Goal: Information Seeking & Learning: Learn about a topic

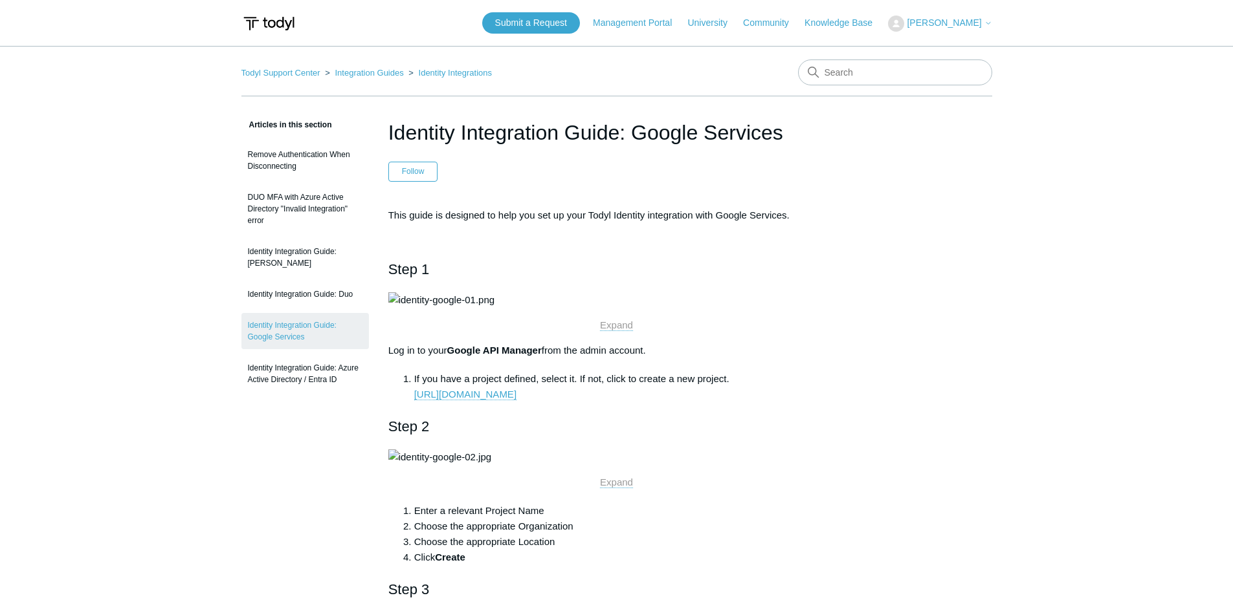
click at [555, 402] on li "If you have a project defined, select it. If not, click to create a new project…" at bounding box center [629, 386] width 431 height 31
click at [846, 74] on input "Search" at bounding box center [895, 73] width 194 height 26
click at [320, 212] on link "DUO MFA with Azure Active Directory "Invalid Integration" error" at bounding box center [304, 209] width 127 height 48
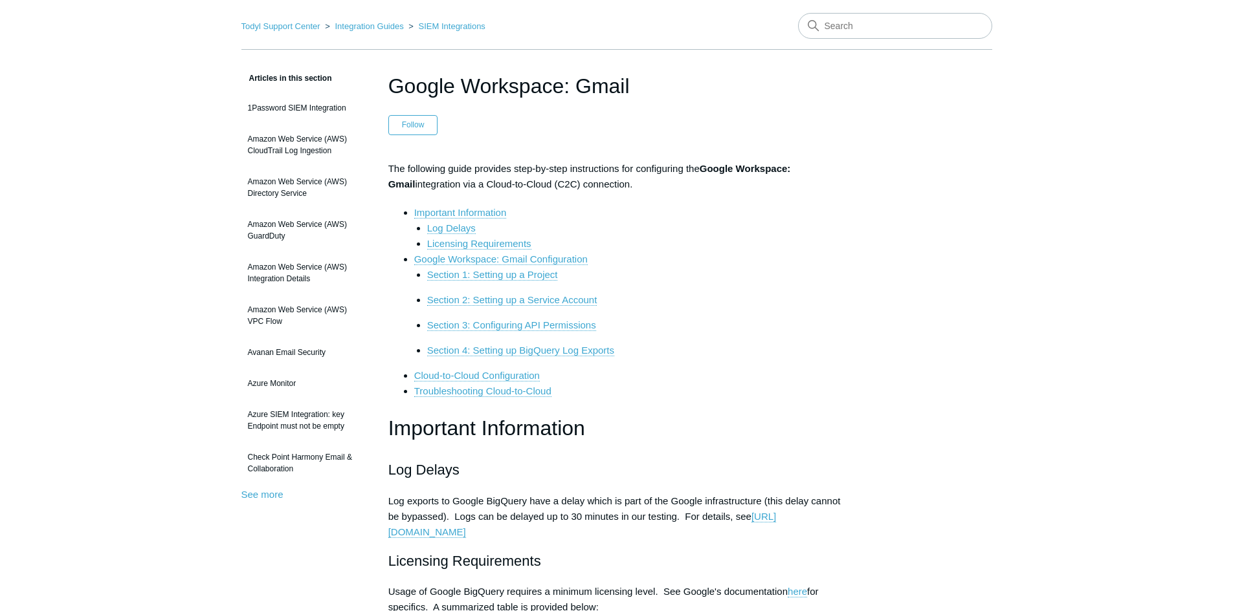
scroll to position [324, 0]
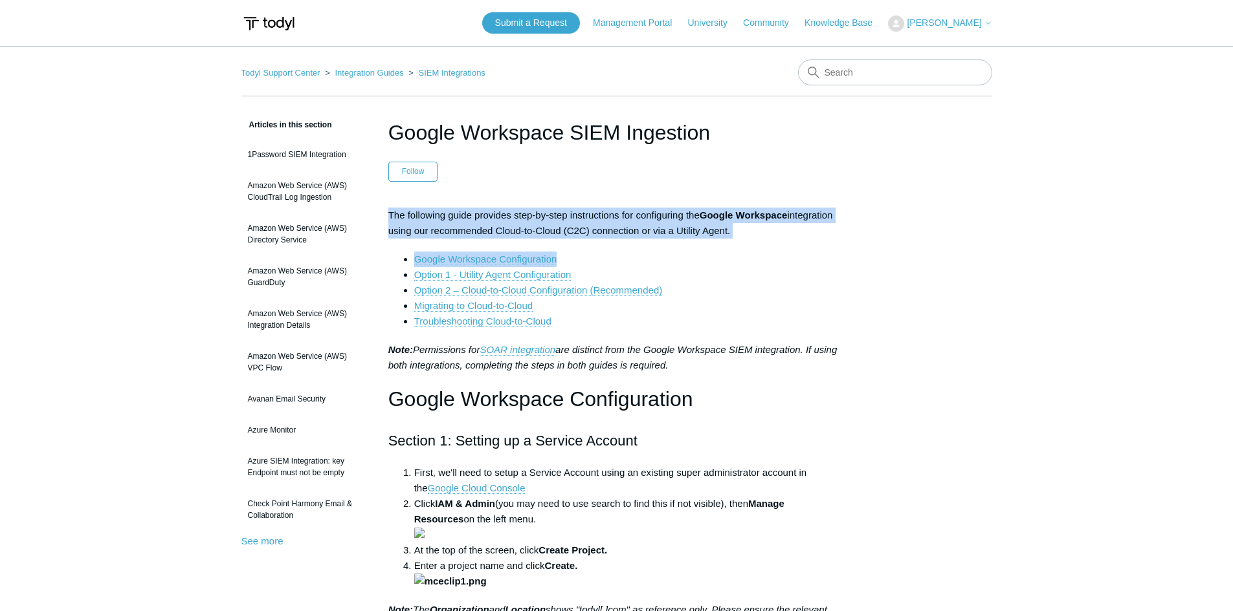
drag, startPoint x: 384, startPoint y: 214, endPoint x: 738, endPoint y: 241, distance: 354.9
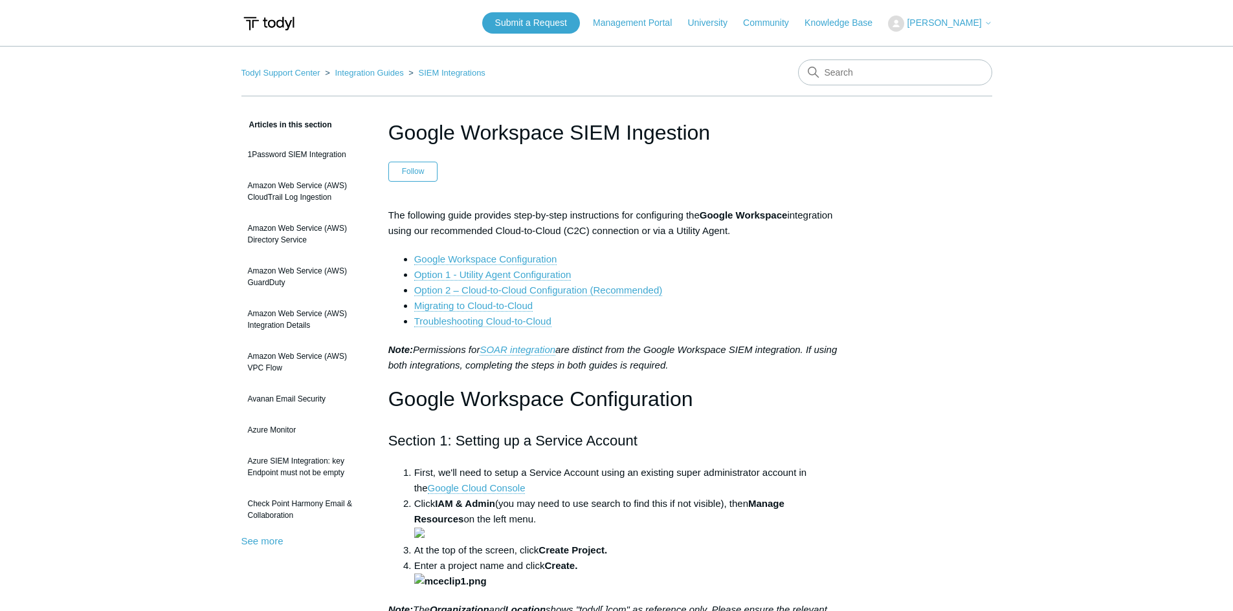
click at [831, 272] on li "Option 1 - Utility Agent Configuration" at bounding box center [629, 275] width 431 height 16
drag, startPoint x: 716, startPoint y: 225, endPoint x: 573, endPoint y: 226, distance: 142.4
click at [573, 226] on p "The following guide provides step-by-step instructions for configuring the Goog…" at bounding box center [616, 223] width 457 height 31
click at [785, 292] on li "Option 2 – Cloud-to-Cloud Configuration (Recommended)" at bounding box center [629, 291] width 431 height 16
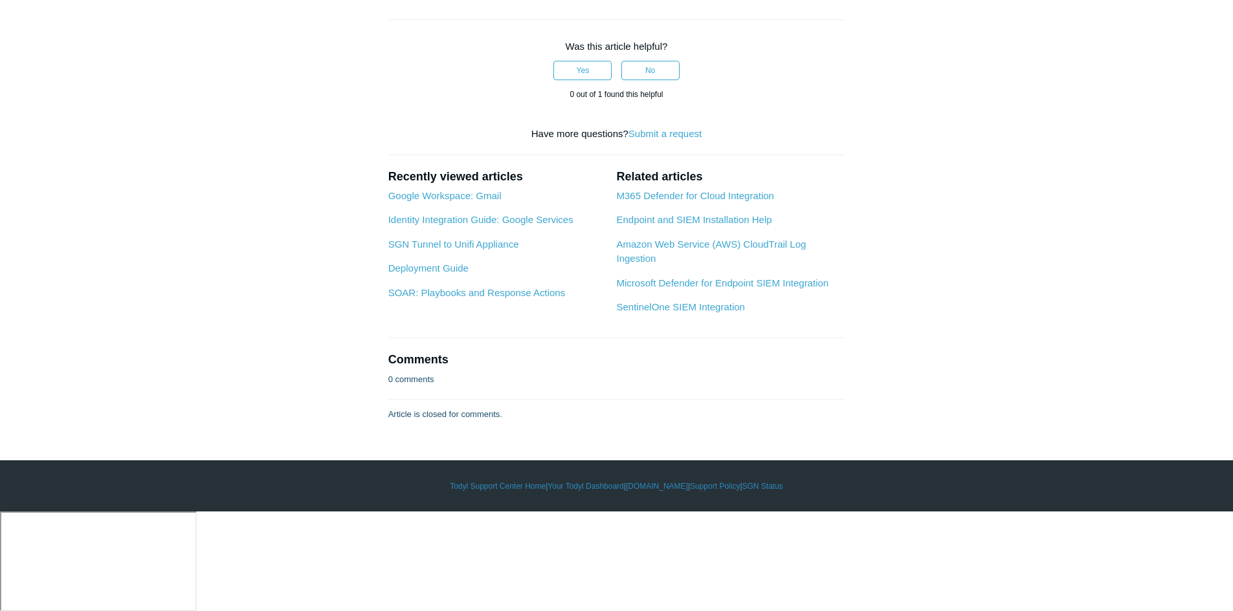
scroll to position [6018, 0]
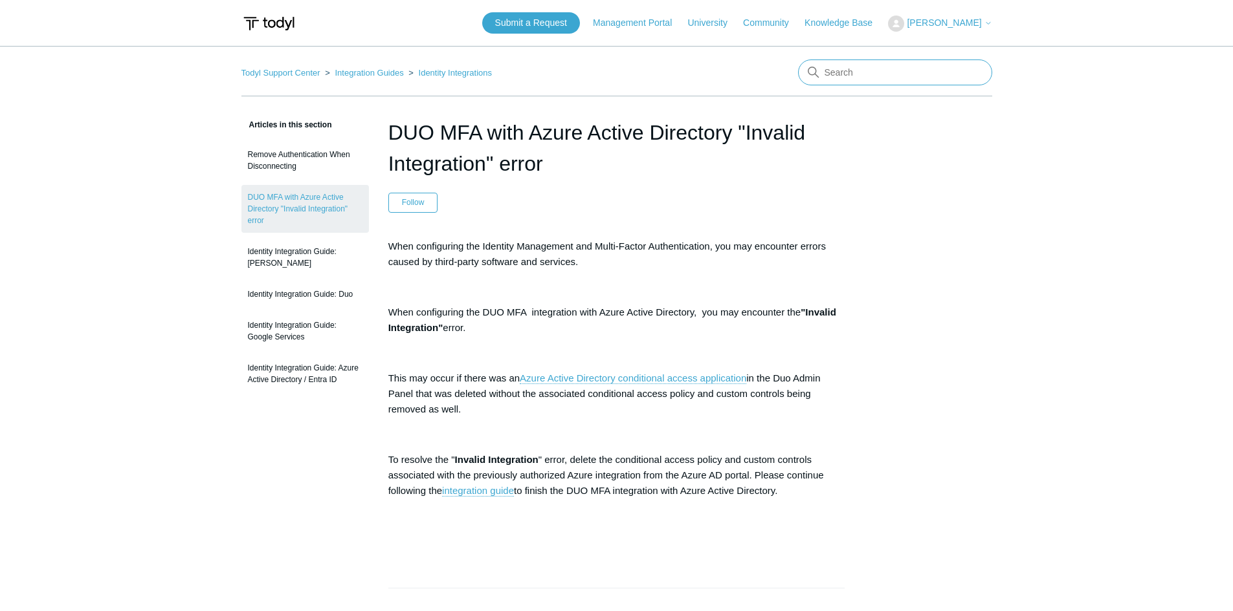
click at [892, 80] on input "Search" at bounding box center [895, 73] width 194 height 26
type input "google SIEM integration"
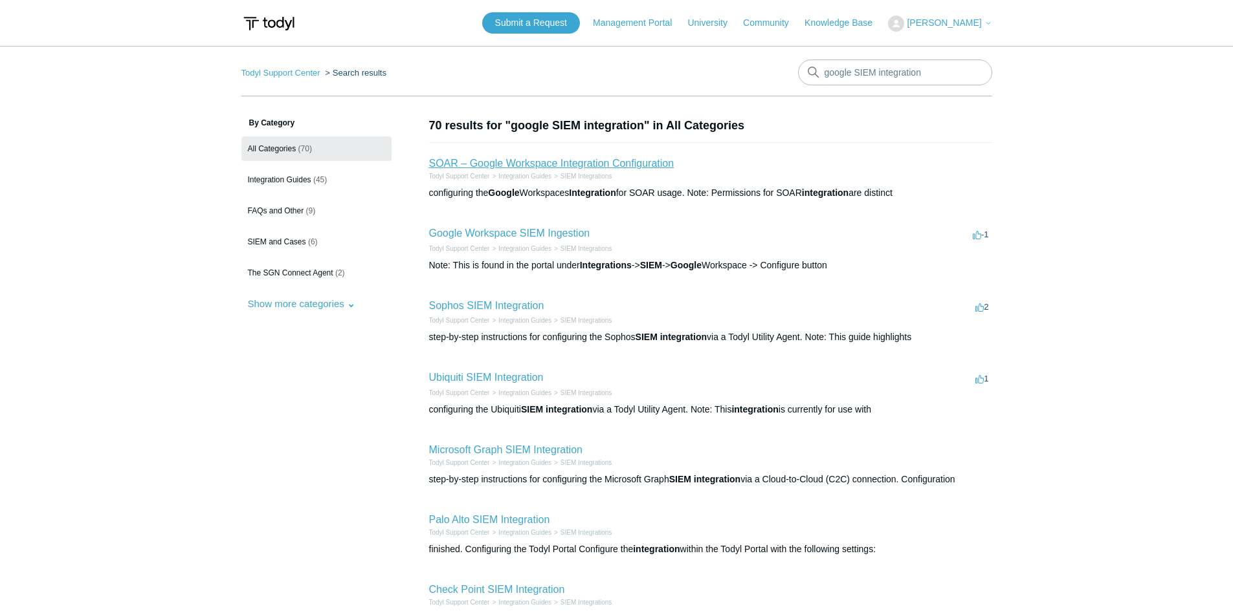
click at [542, 164] on link "SOAR – Google Workspace Integration Configuration" at bounding box center [551, 163] width 245 height 11
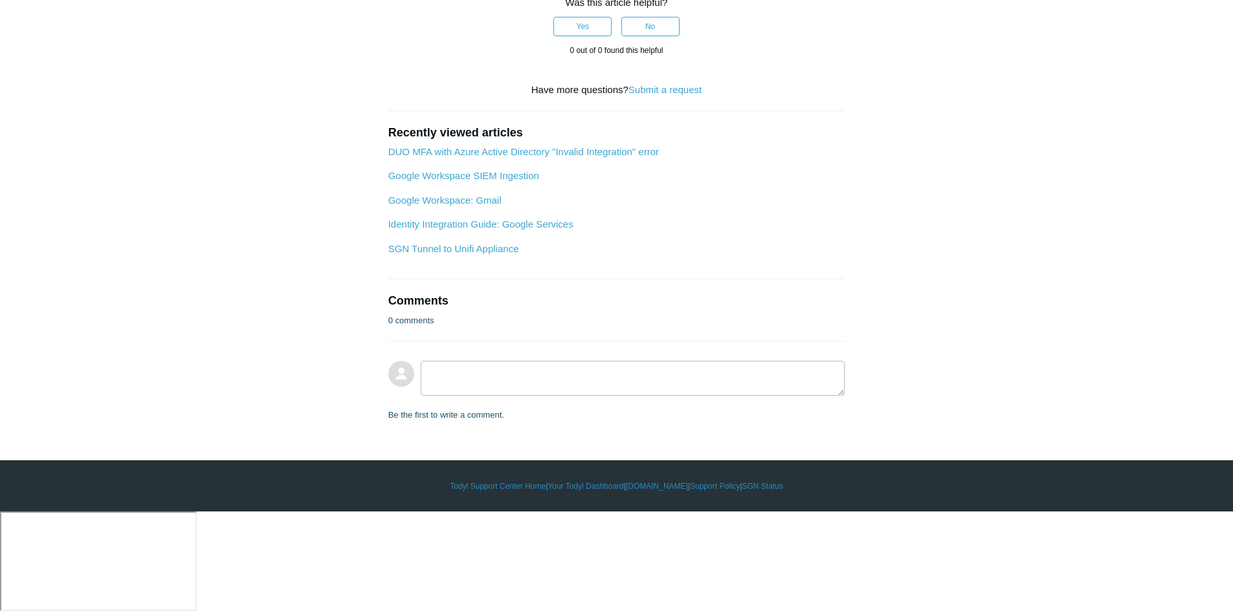
scroll to position [2394, 0]
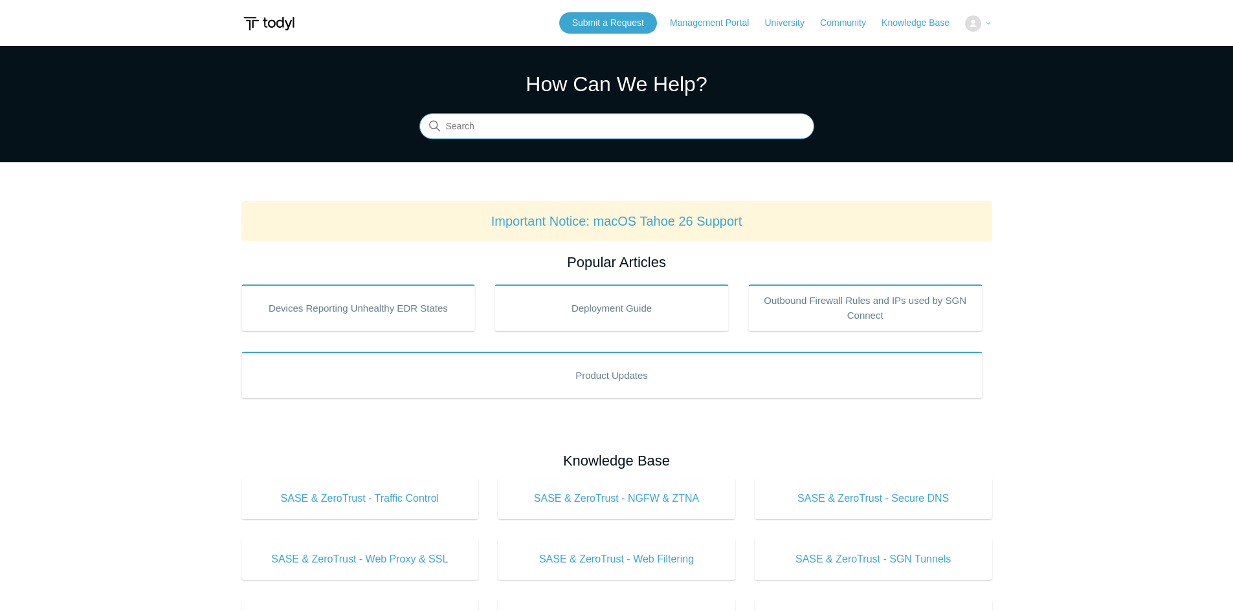
click at [578, 130] on input "Search" at bounding box center [616, 127] width 395 height 26
type input "what does soar protect against google workspace"
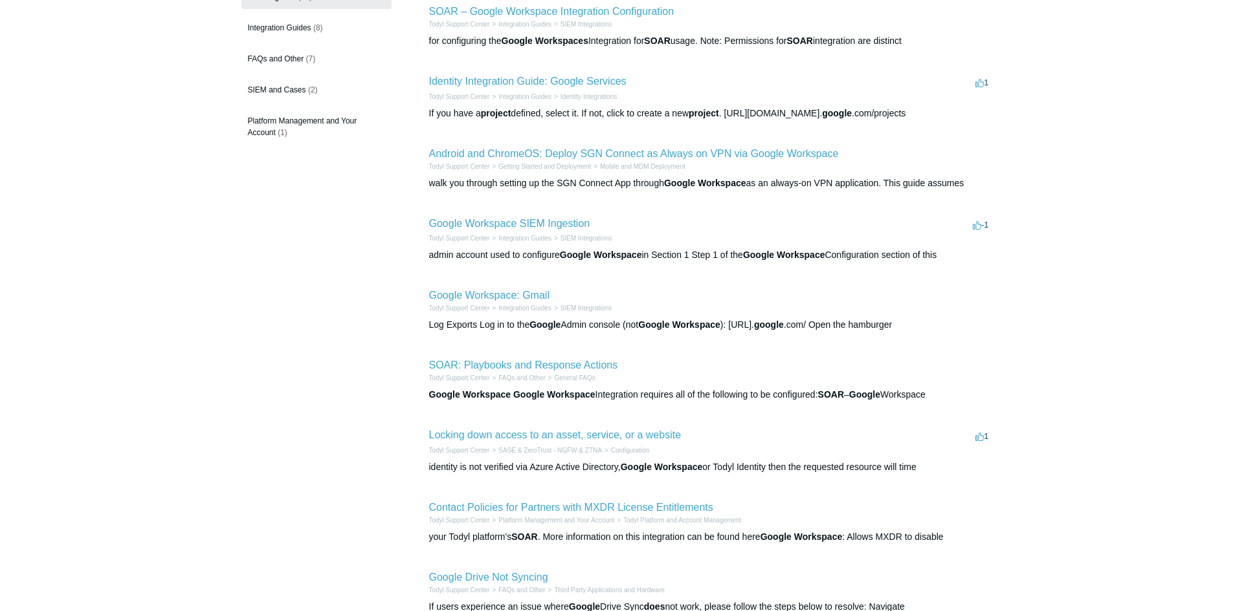
scroll to position [194, 0]
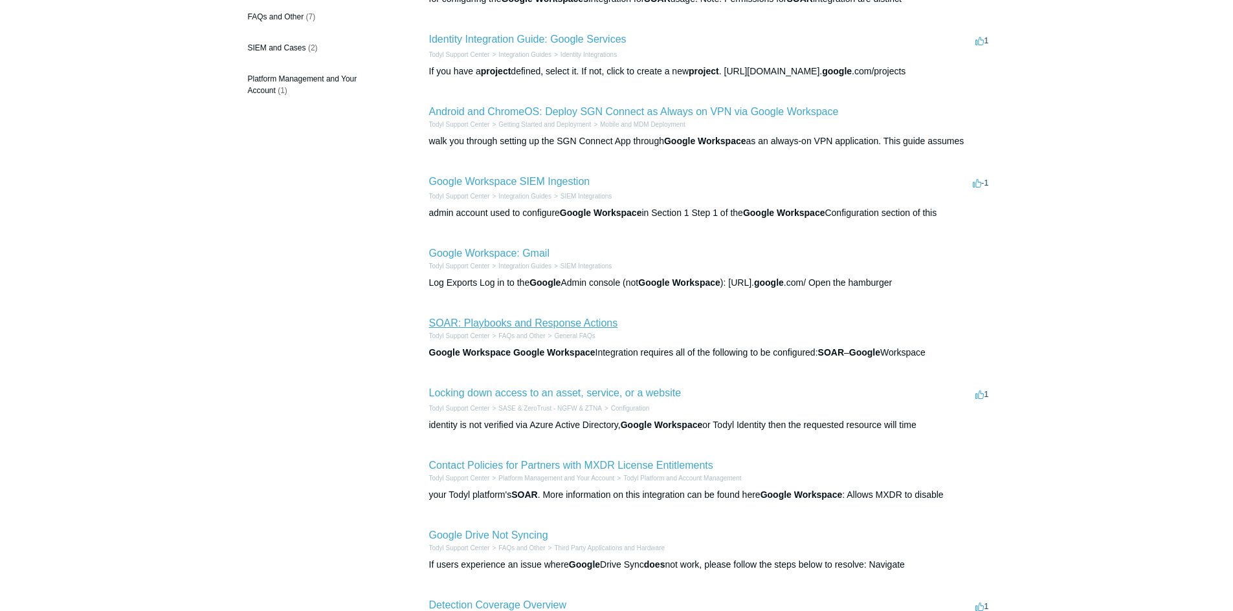
click at [560, 319] on link "SOAR: Playbooks and Response Actions" at bounding box center [523, 323] width 189 height 11
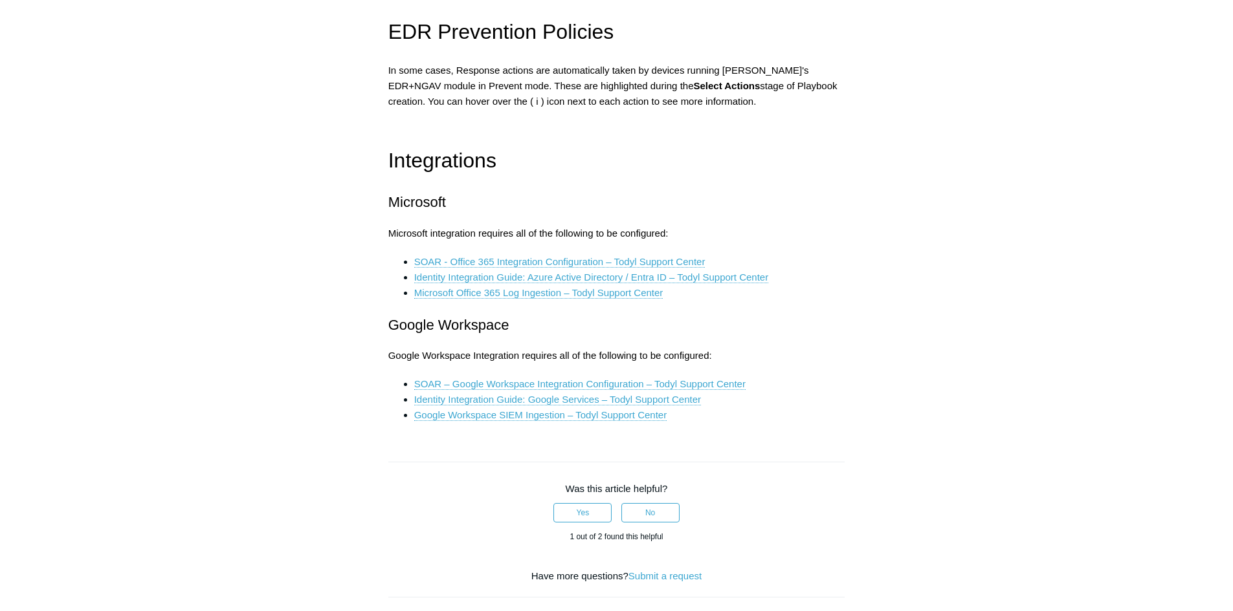
scroll to position [1812, 0]
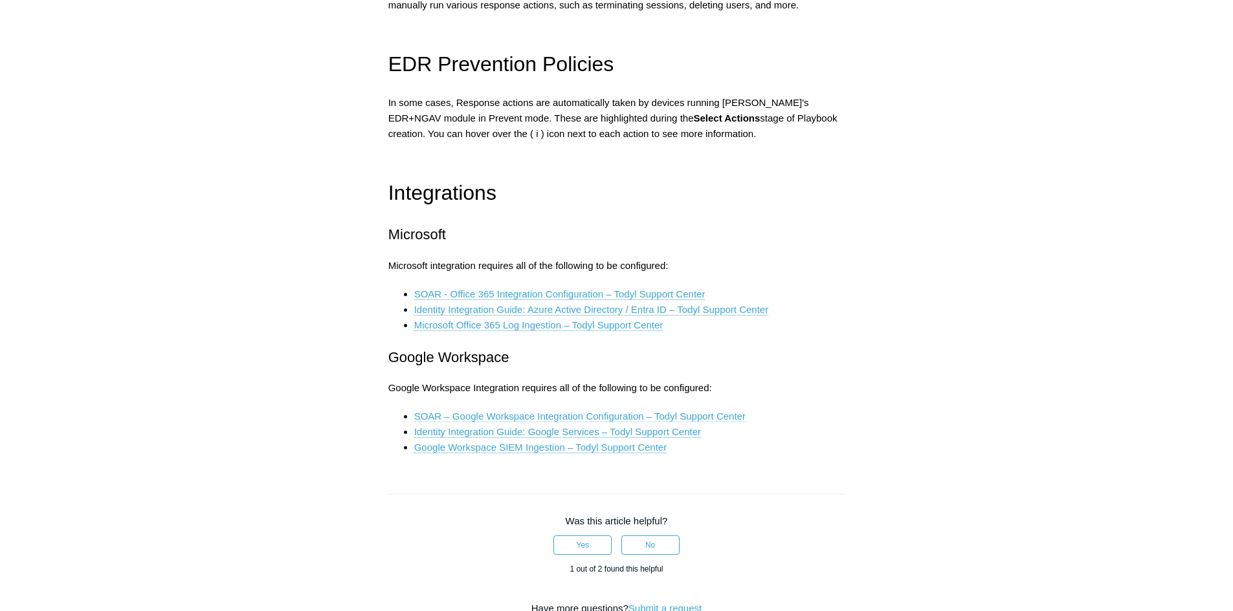
click at [677, 412] on link "SOAR – Google Workspace Integration Configuration – Todyl Support Center" at bounding box center [579, 417] width 331 height 12
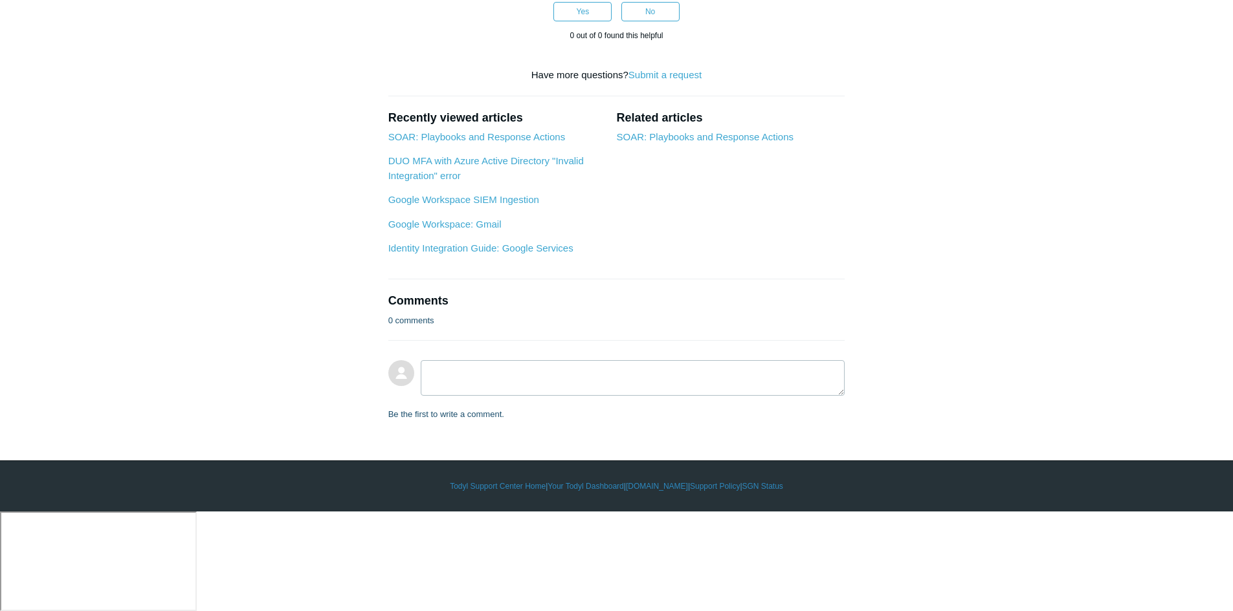
scroll to position [1569, 0]
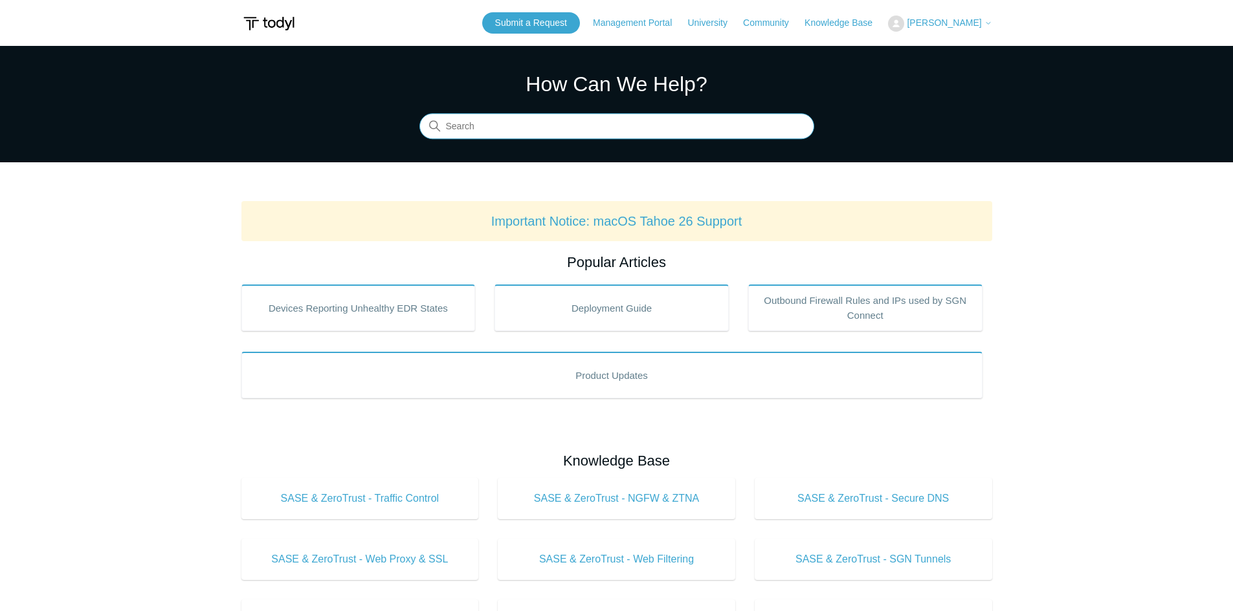
click at [468, 118] on input "Search" at bounding box center [616, 127] width 395 height 26
type input "IP sec [PERSON_NAME]"
